Goal: Transaction & Acquisition: Book appointment/travel/reservation

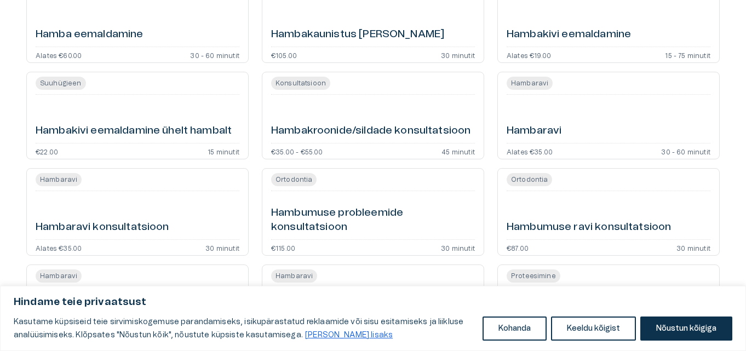
scroll to position [657, 0]
click at [567, 139] on div "[PERSON_NAME] Alates €35.00 30 - 60 minutit" at bounding box center [608, 115] width 222 height 88
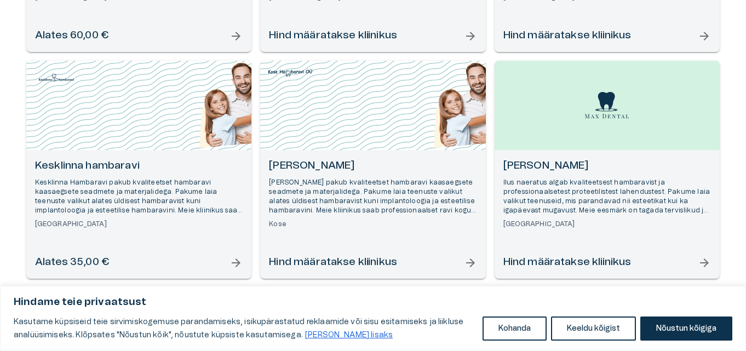
scroll to position [329, 0]
click at [430, 120] on div "Open selected supplier available booking dates" at bounding box center [372, 105] width 225 height 89
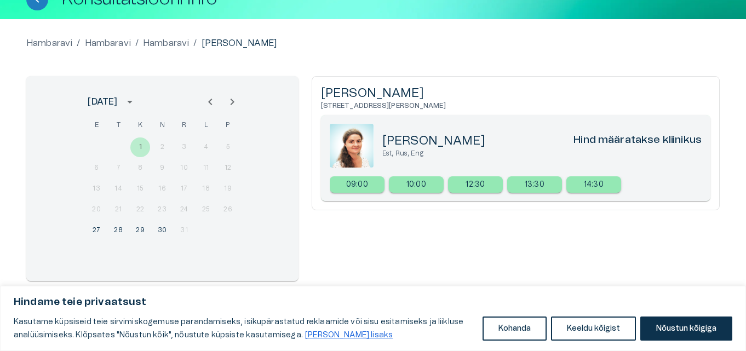
scroll to position [88, 0]
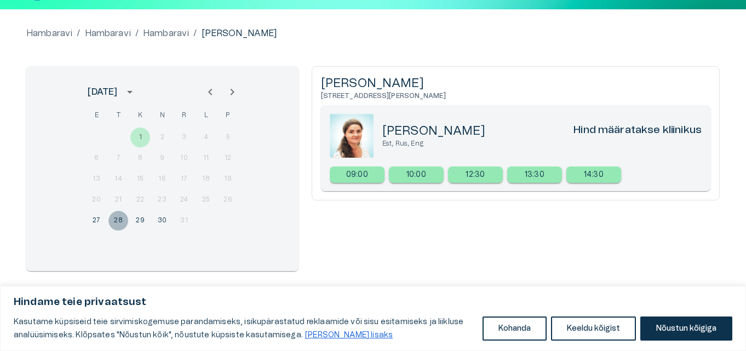
click at [117, 220] on button "28" at bounding box center [118, 221] width 20 height 20
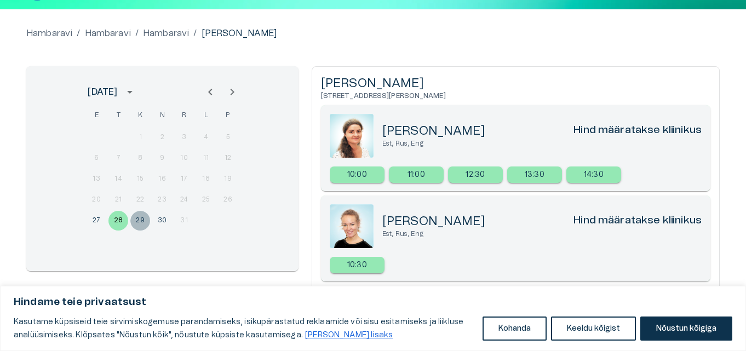
click at [134, 225] on button "29" at bounding box center [140, 221] width 20 height 20
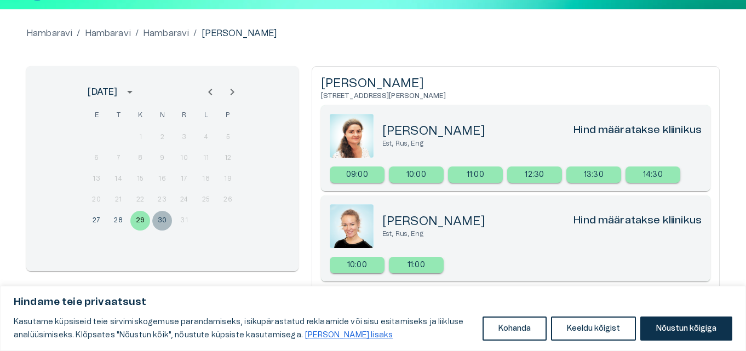
click at [164, 216] on button "30" at bounding box center [162, 221] width 20 height 20
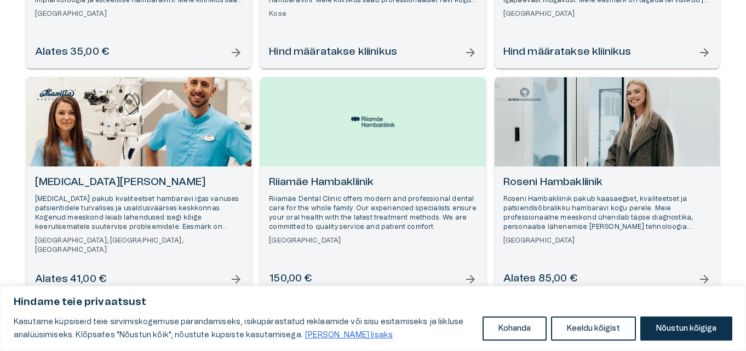
scroll to position [559, 0]
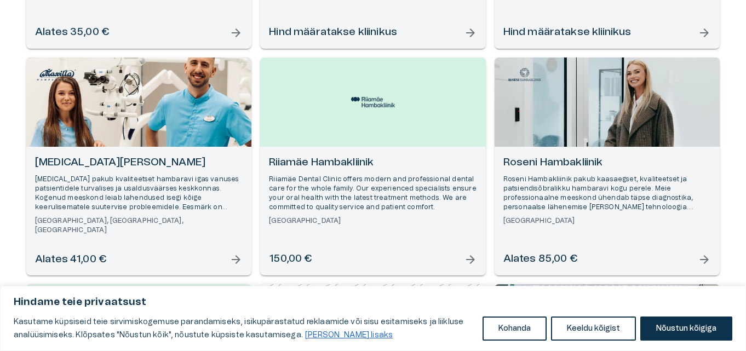
click at [151, 121] on div "Open selected supplier available booking dates" at bounding box center [138, 102] width 225 height 89
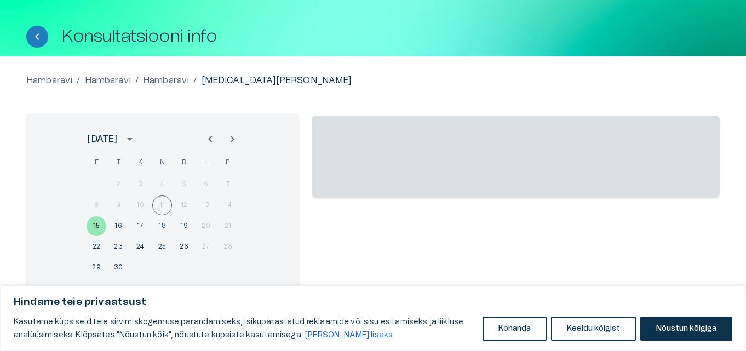
scroll to position [88, 0]
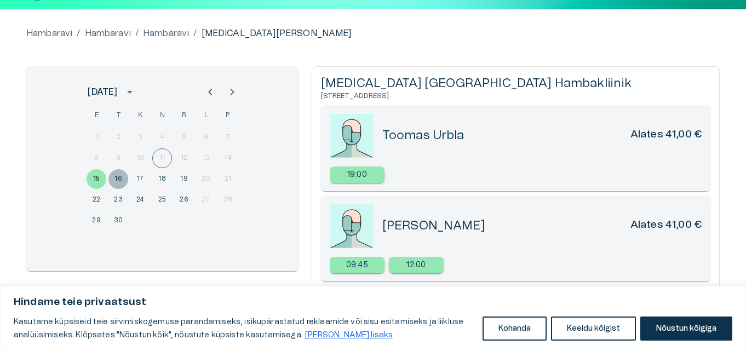
click at [120, 175] on button "16" at bounding box center [118, 179] width 20 height 20
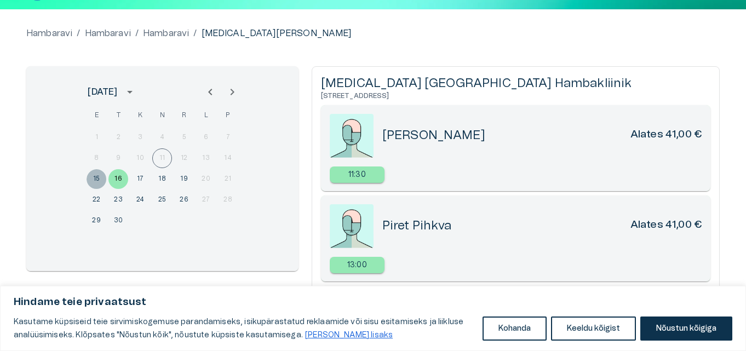
click at [102, 176] on button "15" at bounding box center [97, 179] width 20 height 20
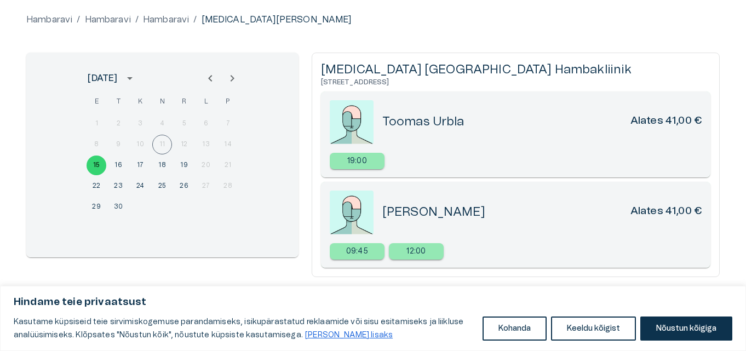
scroll to position [107, 0]
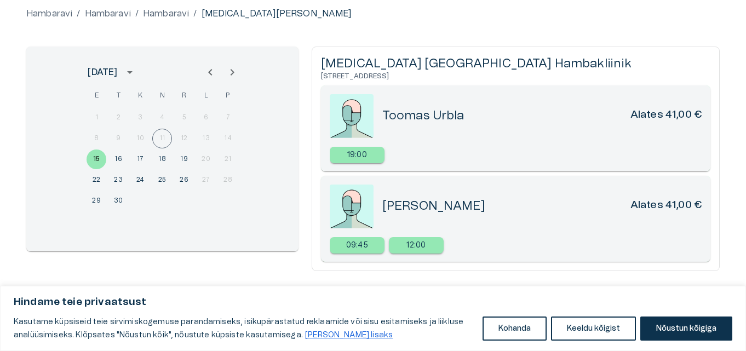
drag, startPoint x: 318, startPoint y: 75, endPoint x: 433, endPoint y: 74, distance: 114.5
click at [433, 74] on div "[MEDICAL_DATA] [GEOGRAPHIC_DATA] Hambakliinik [STREET_ADDRESS] Toomas Urbla Ala…" at bounding box center [516, 159] width 408 height 225
copy h6 "[STREET_ADDRESS]"
click at [433, 127] on div "Toomas Urbla Alates 41,00 €" at bounding box center [516, 116] width 372 height 44
click at [347, 153] on p "19:00" at bounding box center [357, 156] width 20 height 12
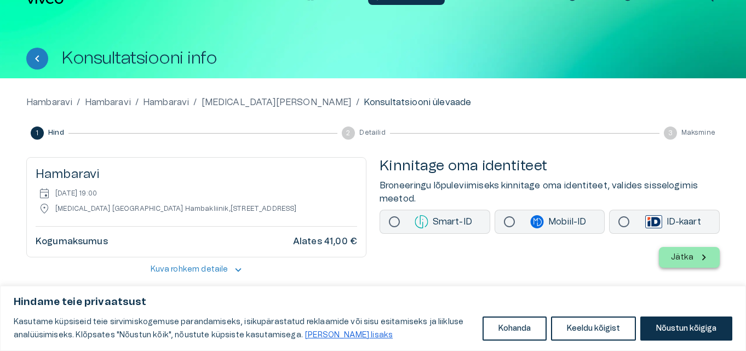
scroll to position [28, 0]
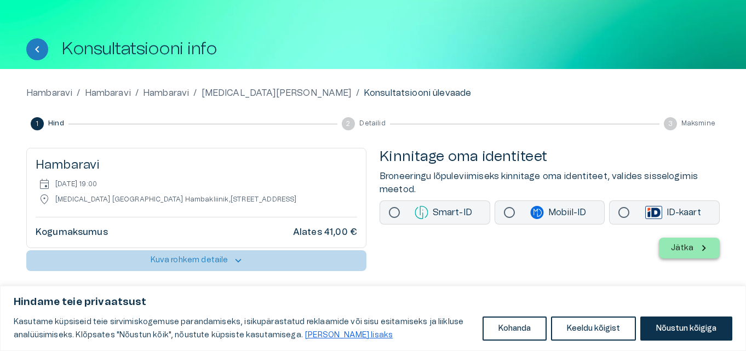
click at [226, 264] on p "Kuva rohkem detaile" at bounding box center [190, 261] width 78 height 12
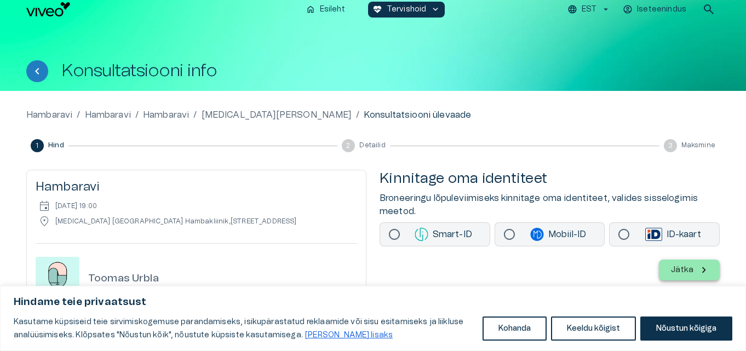
scroll to position [0, 0]
